Goal: Task Accomplishment & Management: Manage account settings

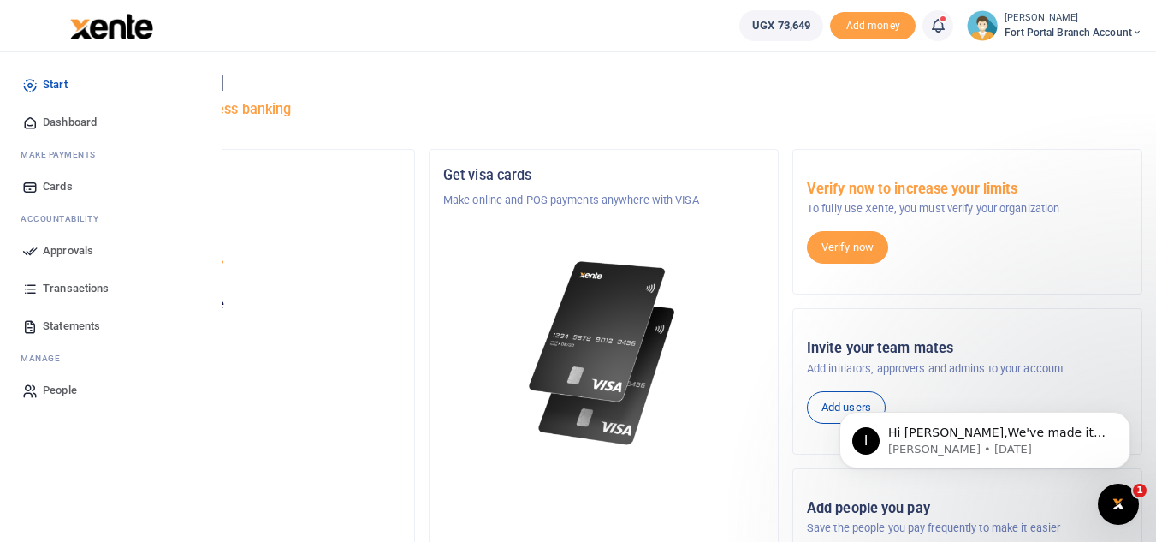
click at [68, 251] on span "Approvals" at bounding box center [68, 250] width 50 height 17
click at [68, 250] on span "Approvals" at bounding box center [68, 250] width 50 height 17
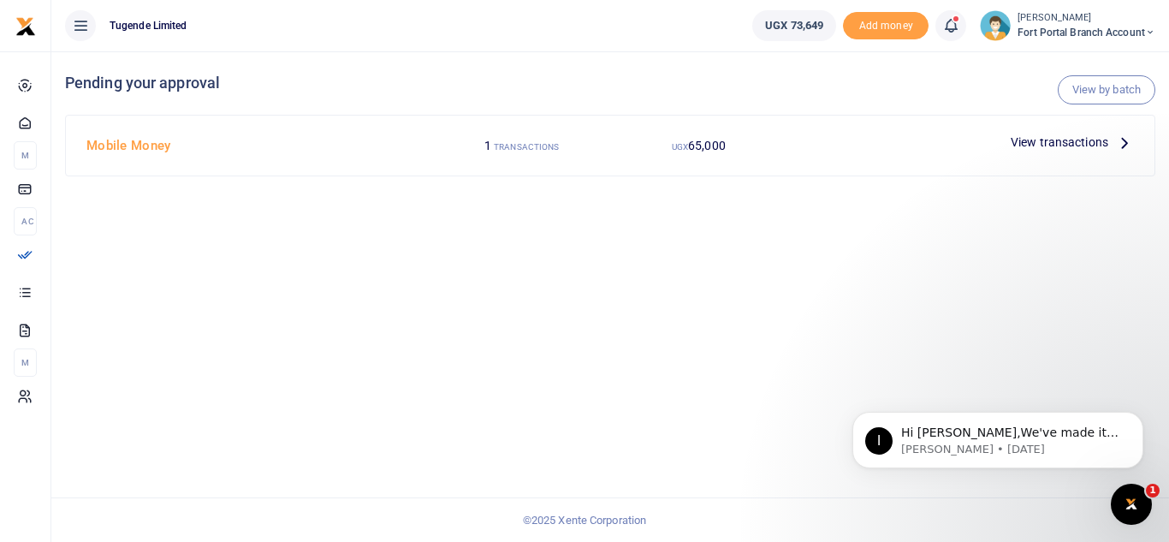
click at [1051, 144] on span "View transactions" at bounding box center [1060, 142] width 98 height 19
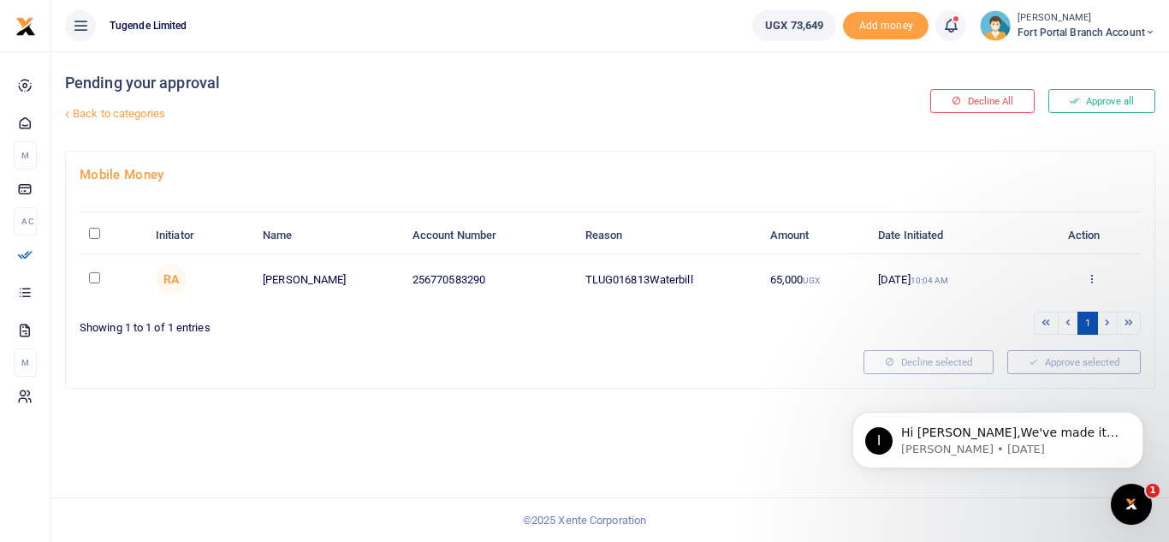
click at [721, 439] on div "Pending your approval Back to categories Decline All Approve all Mobile Money I…" at bounding box center [610, 296] width 1118 height 490
click at [1089, 98] on button "Approve all" at bounding box center [1101, 101] width 107 height 24
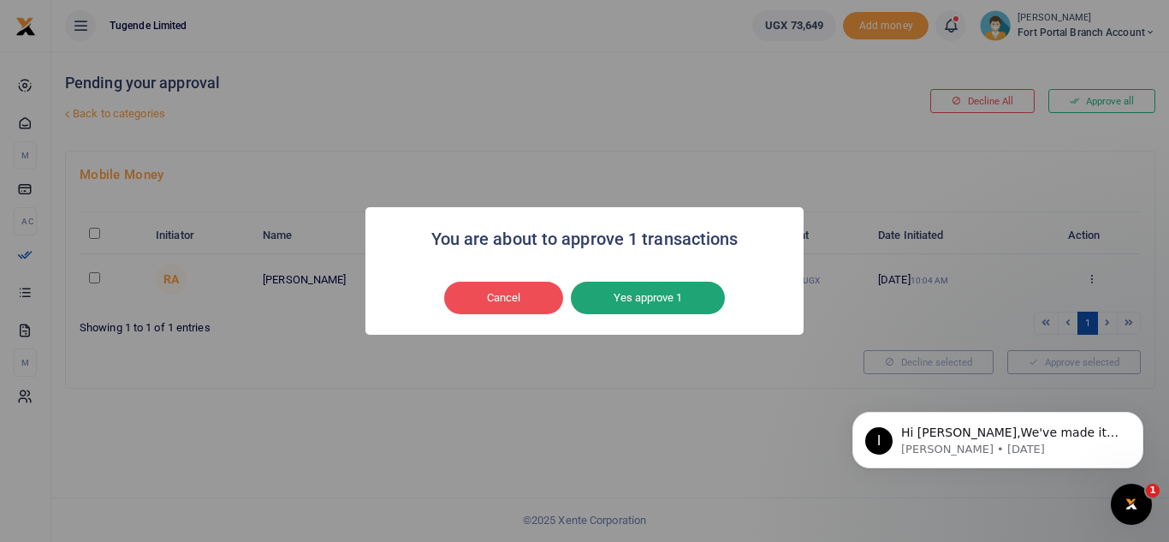
click at [678, 284] on button "Yes approve 1" at bounding box center [648, 298] width 154 height 33
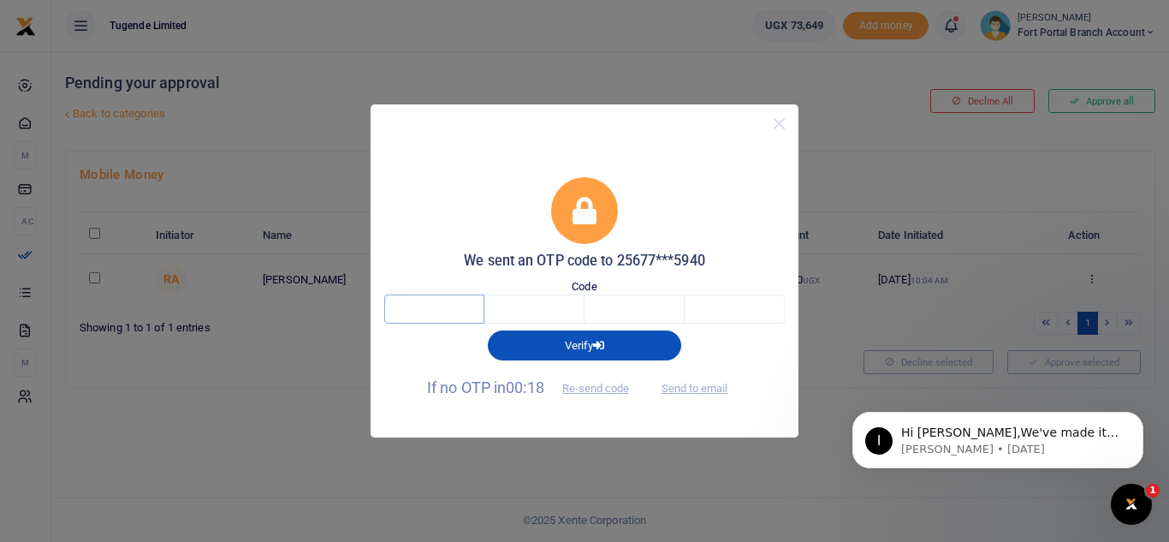
click at [466, 308] on input "text" at bounding box center [434, 308] width 100 height 29
type input "2"
type input "8"
type input "3"
type input "8"
